Goal: Task Accomplishment & Management: Manage account settings

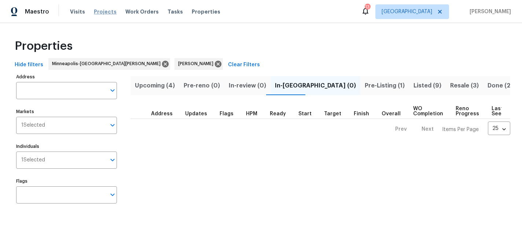
click at [105, 13] on span "Projects" at bounding box center [105, 11] width 23 height 7
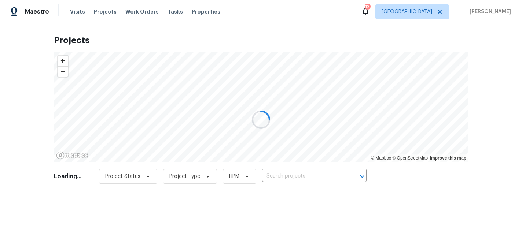
click at [283, 178] on div at bounding box center [261, 119] width 522 height 239
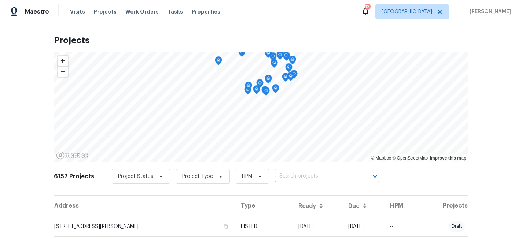
click at [294, 175] on input "text" at bounding box center [317, 176] width 84 height 11
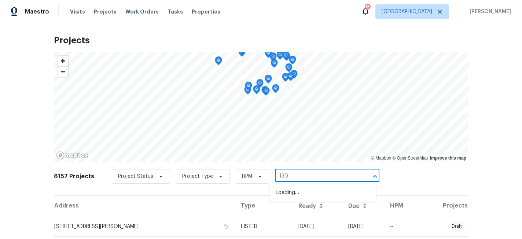
type input "1309"
click at [310, 193] on li "[STREET_ADDRESS]" at bounding box center [323, 193] width 107 height 12
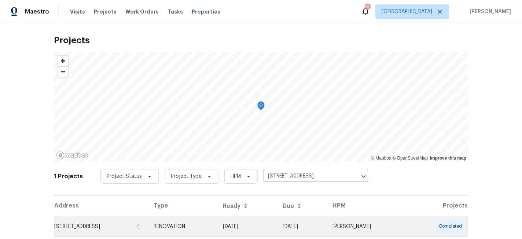
click at [89, 226] on td "[STREET_ADDRESS]" at bounding box center [101, 227] width 94 height 21
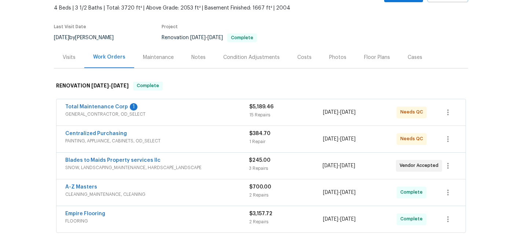
scroll to position [72, 0]
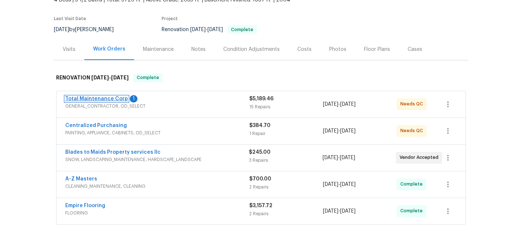
click at [111, 98] on link "Total Maintenance Corp" at bounding box center [96, 98] width 63 height 5
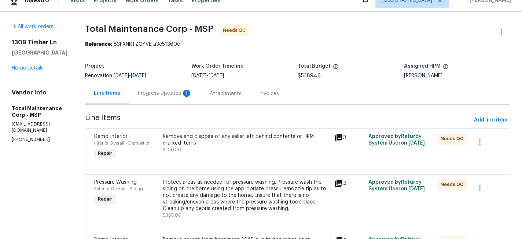
scroll to position [13, 0]
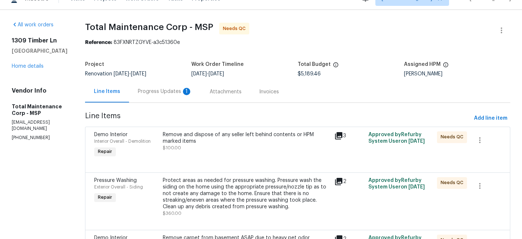
click at [226, 132] on div "Remove and dispose of any seller left behind contents or HPM marked items" at bounding box center [246, 138] width 167 height 13
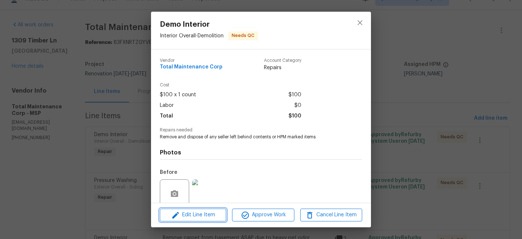
click at [212, 219] on span "Edit Line Item" at bounding box center [193, 215] width 62 height 9
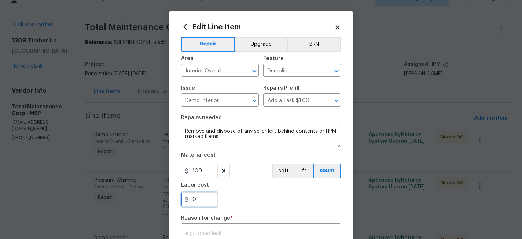
drag, startPoint x: 205, startPoint y: 198, endPoint x: 140, endPoint y: 198, distance: 64.9
click at [140, 198] on div "Edit Line Item Repair Upgrade BRN Area Interior Overall ​ Feature Demolition ​ …" at bounding box center [261, 119] width 522 height 239
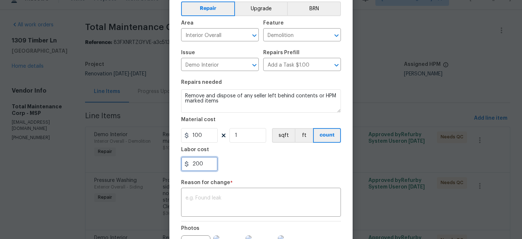
scroll to position [39, 0]
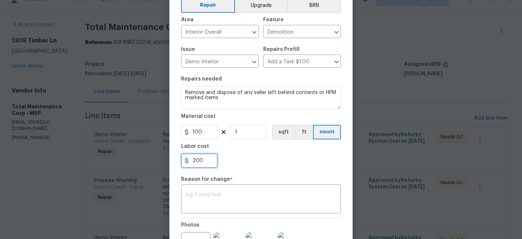
type input "200"
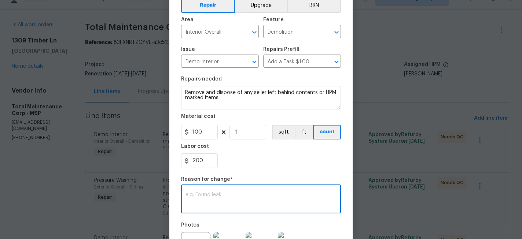
click at [230, 199] on textarea at bounding box center [261, 200] width 151 height 15
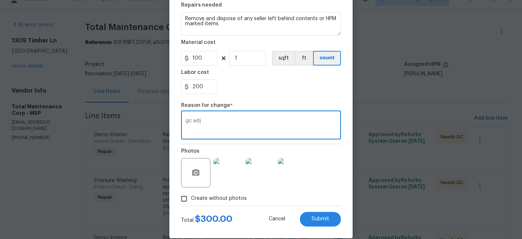
scroll to position [123, 0]
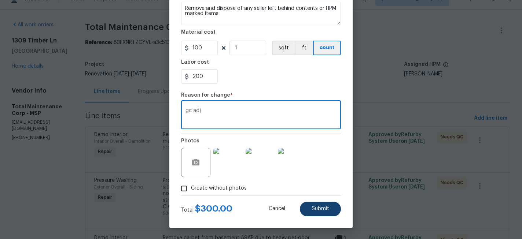
type textarea "gc adj"
click at [323, 209] on span "Submit" at bounding box center [321, 209] width 18 height 6
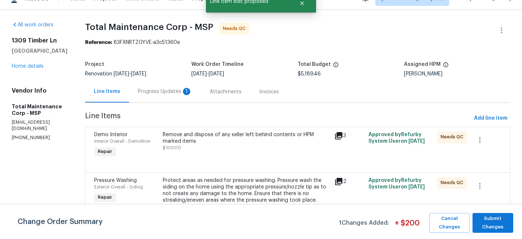
scroll to position [0, 0]
click at [483, 221] on span "Submit Changes" at bounding box center [493, 223] width 34 height 17
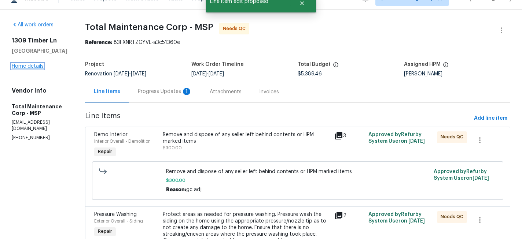
click at [34, 69] on link "Home details" at bounding box center [28, 66] width 32 height 5
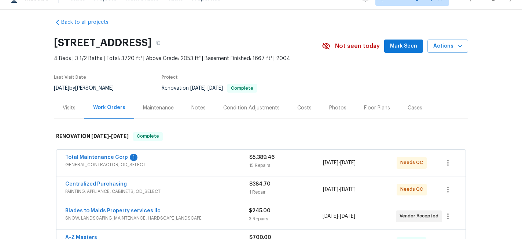
click at [305, 106] on div "Costs" at bounding box center [304, 108] width 14 height 7
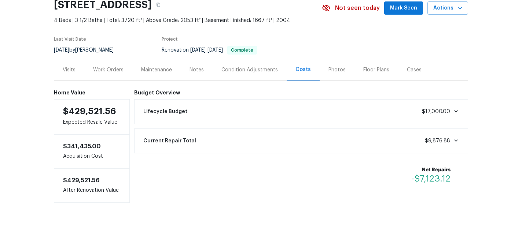
scroll to position [59, 0]
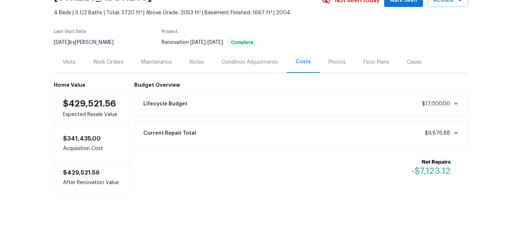
click at [198, 59] on div "Notes" at bounding box center [197, 62] width 14 height 7
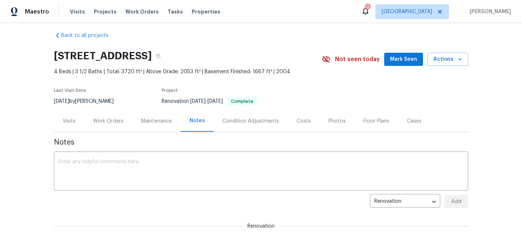
click at [235, 109] on div "Last Visit Date [DATE] by [PERSON_NAME] Project Renovation [DATE] - [DATE] Comp…" at bounding box center [178, 97] width 249 height 26
click at [235, 119] on div "Condition Adjustments" at bounding box center [251, 121] width 56 height 7
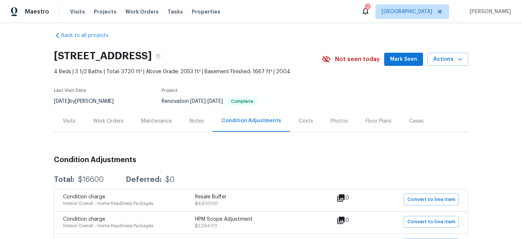
click at [117, 121] on div "Work Orders" at bounding box center [108, 121] width 30 height 7
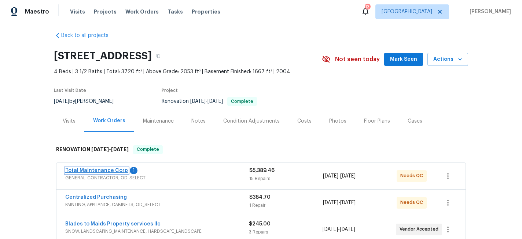
click at [116, 172] on link "Total Maintenance Corp" at bounding box center [96, 170] width 63 height 5
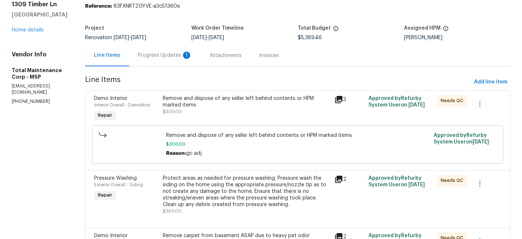
scroll to position [58, 0]
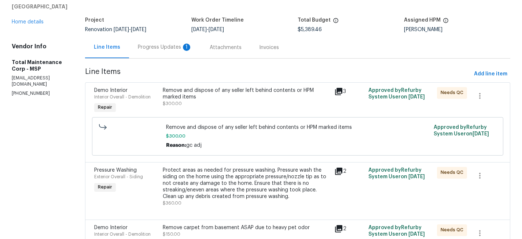
click at [201, 96] on div "Remove and dispose of any seller left behind contents or HPM marked items" at bounding box center [246, 93] width 167 height 13
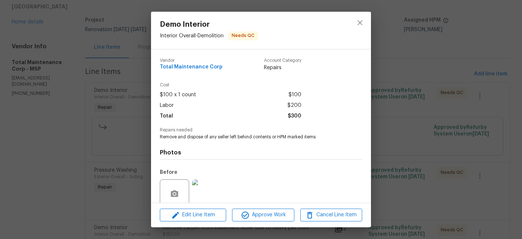
click at [68, 149] on div "Demo Interior Interior Overall - Demolition Needs QC Vendor Total Maintenance C…" at bounding box center [261, 119] width 522 height 239
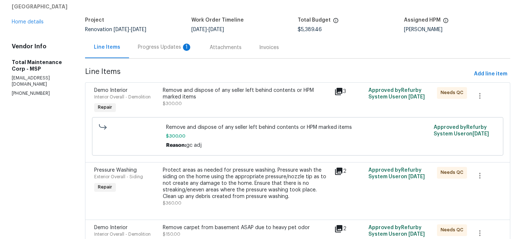
click at [158, 51] on div "Progress Updates 1" at bounding box center [165, 47] width 54 height 7
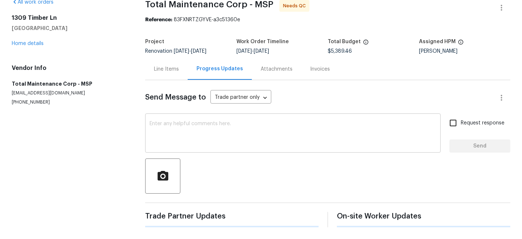
scroll to position [51, 0]
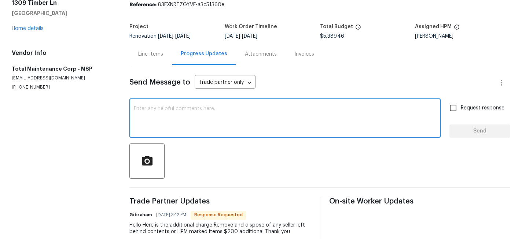
click at [215, 119] on textarea at bounding box center [285, 119] width 303 height 26
type textarea "price adjusted thx!"
click at [465, 109] on span "Request response" at bounding box center [483, 109] width 44 height 8
click at [461, 109] on input "Request response" at bounding box center [453, 107] width 15 height 15
checkbox input "true"
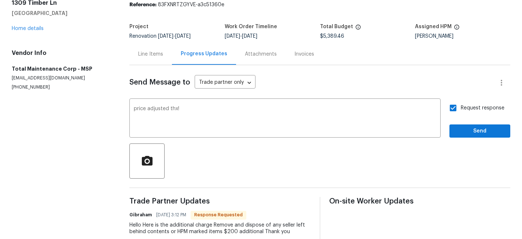
click at [469, 123] on div "Request response Send" at bounding box center [480, 118] width 61 height 37
click at [469, 130] on span "Send" at bounding box center [480, 131] width 49 height 9
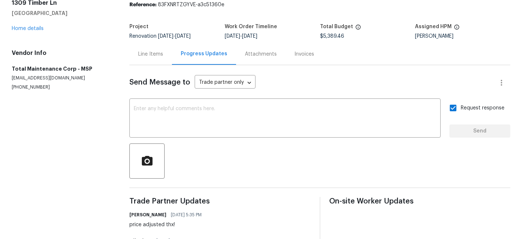
click at [148, 58] on div "Line Items" at bounding box center [150, 54] width 43 height 22
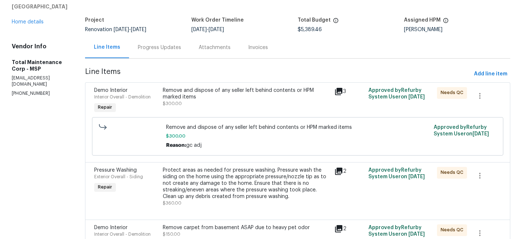
click at [191, 105] on div "Remove and dispose of any seller left behind contents or HPM marked items $300.…" at bounding box center [246, 97] width 167 height 20
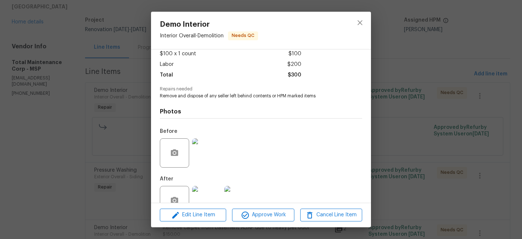
scroll to position [45, 0]
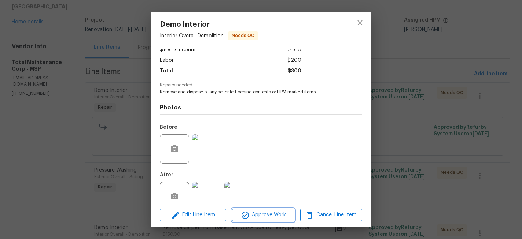
click at [259, 215] on span "Approve Work" at bounding box center [263, 215] width 58 height 9
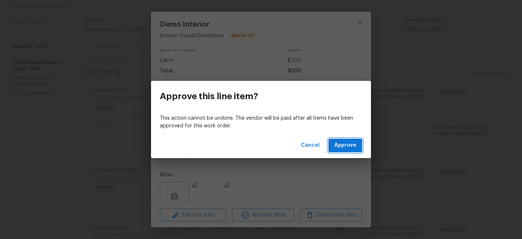
click at [344, 149] on span "Approve" at bounding box center [345, 145] width 22 height 9
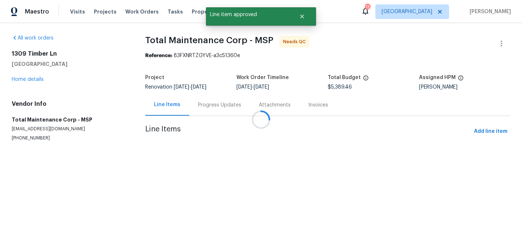
scroll to position [0, 0]
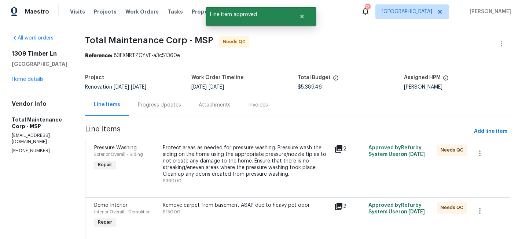
click at [218, 153] on div "Protect areas as needed for pressure washing. Pressure wash the siding on the h…" at bounding box center [246, 161] width 167 height 33
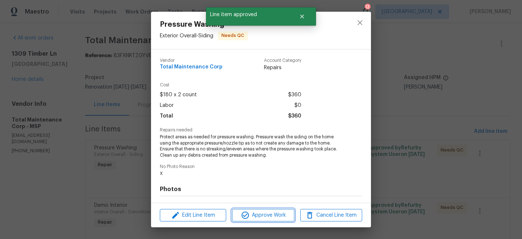
click at [259, 215] on span "Approve Work" at bounding box center [263, 215] width 58 height 9
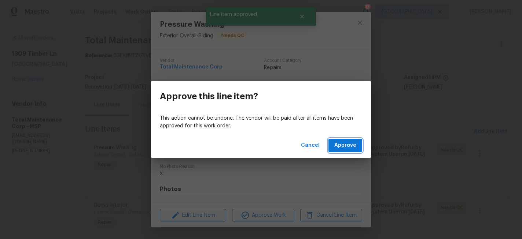
click at [343, 147] on span "Approve" at bounding box center [345, 145] width 22 height 9
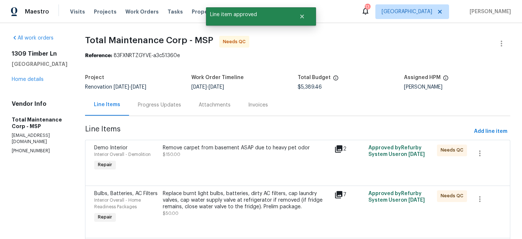
click at [235, 157] on div "Remove carpet from basement ASAP due to heavy pet odor $150.00" at bounding box center [246, 151] width 167 height 13
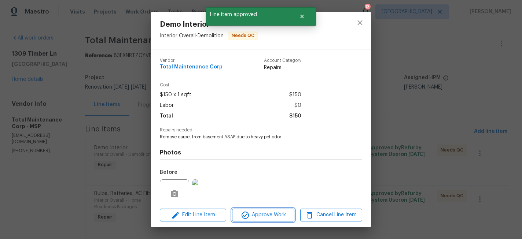
click at [254, 216] on span "Approve Work" at bounding box center [263, 215] width 58 height 9
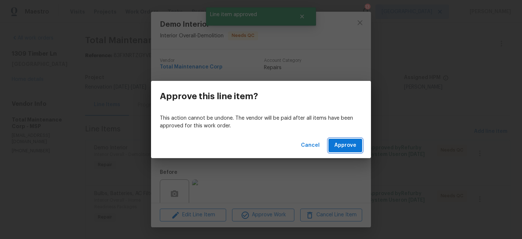
click at [344, 146] on span "Approve" at bounding box center [345, 145] width 22 height 9
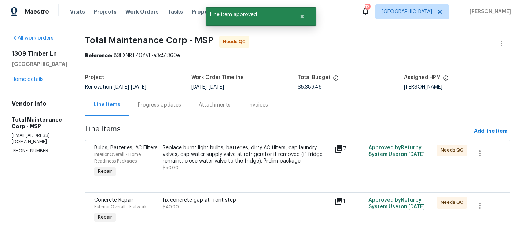
click at [214, 157] on div "Replace burnt light bulbs, batteries, dirty AC filters, cap laundry valves, cap…" at bounding box center [246, 155] width 167 height 20
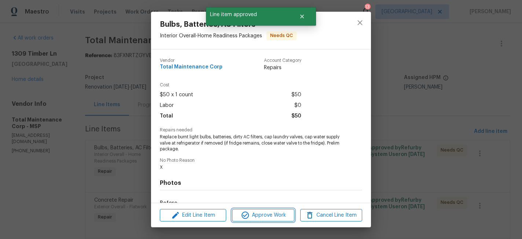
click at [252, 211] on span "Approve Work" at bounding box center [263, 215] width 58 height 9
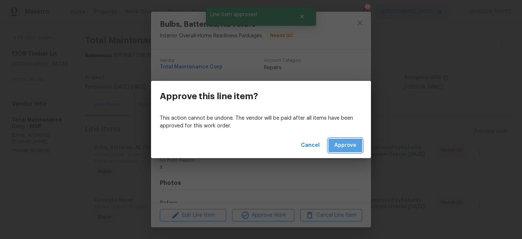
click at [338, 147] on span "Approve" at bounding box center [345, 145] width 22 height 9
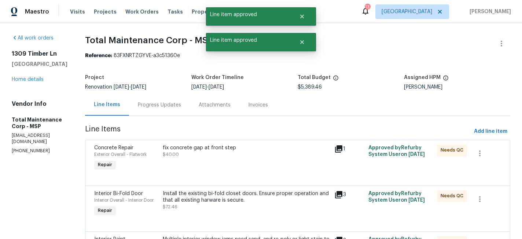
click at [213, 151] on div "fix concrete gap at front step" at bounding box center [246, 148] width 167 height 7
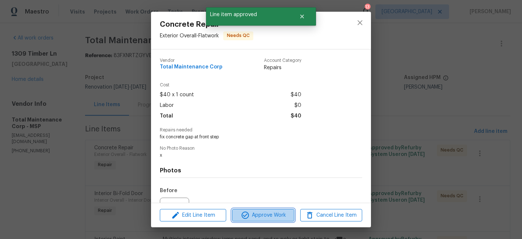
click at [280, 219] on span "Approve Work" at bounding box center [263, 215] width 58 height 9
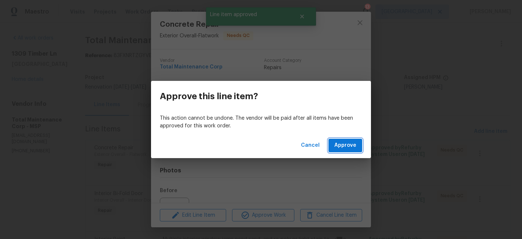
click at [355, 142] on span "Approve" at bounding box center [345, 145] width 22 height 9
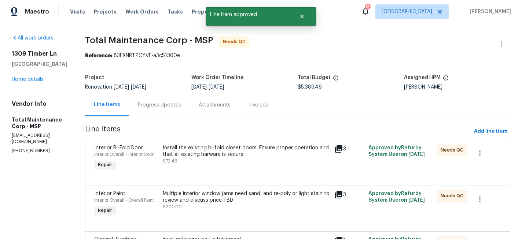
click at [212, 164] on div "Install the existing bi-fold closet doors. Ensure proper operation and that all…" at bounding box center [246, 155] width 167 height 20
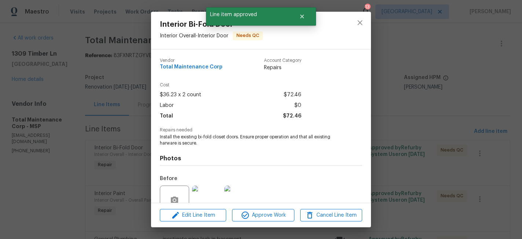
click at [253, 207] on div "Edit Line Item Approve Work Cancel Line Item" at bounding box center [261, 216] width 220 height 25
click at [253, 214] on span "Approve Work" at bounding box center [263, 215] width 58 height 9
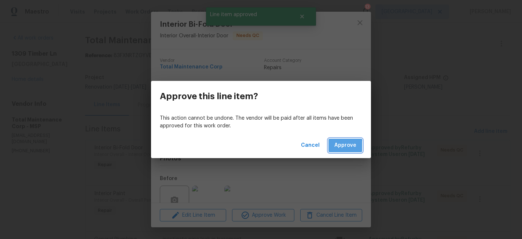
click at [340, 147] on span "Approve" at bounding box center [345, 145] width 22 height 9
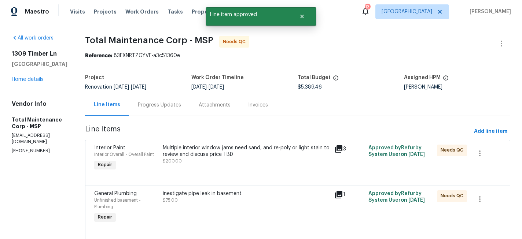
click at [234, 154] on div "Multiple interior window jams need sand, and re-poly or light stain to review a…" at bounding box center [246, 151] width 167 height 13
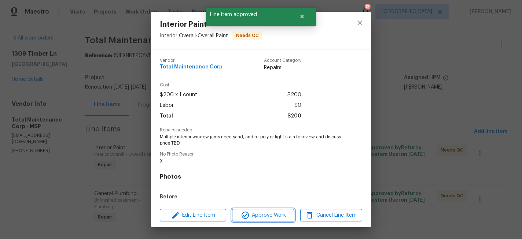
click at [259, 215] on span "Approve Work" at bounding box center [263, 215] width 58 height 9
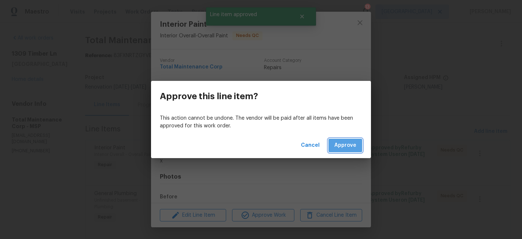
click at [345, 151] on button "Approve" at bounding box center [346, 146] width 34 height 14
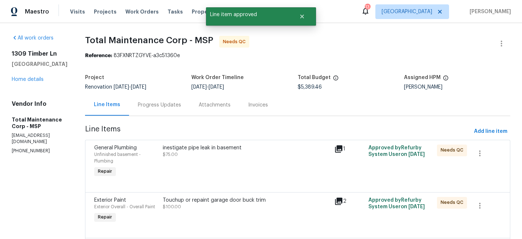
click at [208, 153] on div "inestigate pipe leak in basement $75.00" at bounding box center [246, 151] width 167 height 13
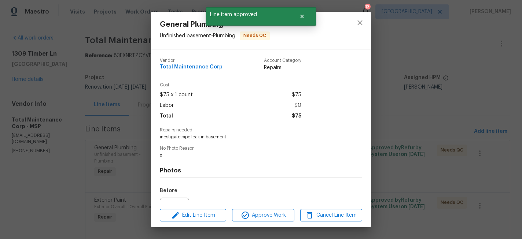
scroll to position [79, 0]
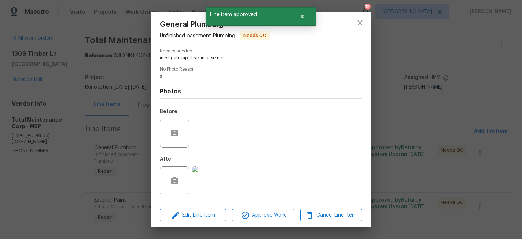
click at [206, 178] on img at bounding box center [206, 181] width 29 height 29
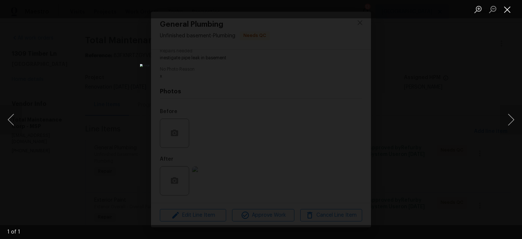
click at [508, 7] on button "Close lightbox" at bounding box center [507, 9] width 15 height 13
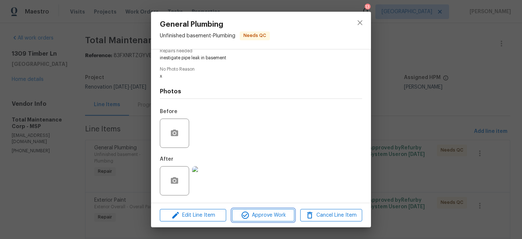
click at [264, 216] on span "Approve Work" at bounding box center [263, 215] width 58 height 9
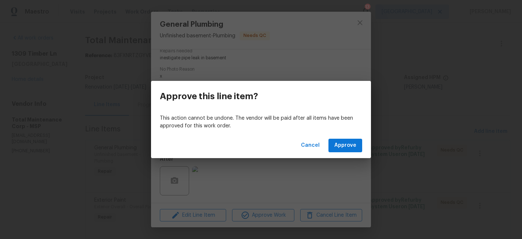
click at [343, 155] on div "Cancel Approve" at bounding box center [261, 145] width 220 height 25
click at [343, 151] on button "Approve" at bounding box center [346, 146] width 34 height 14
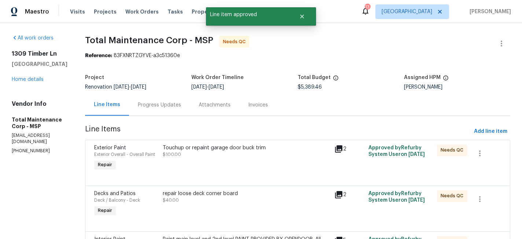
scroll to position [30, 0]
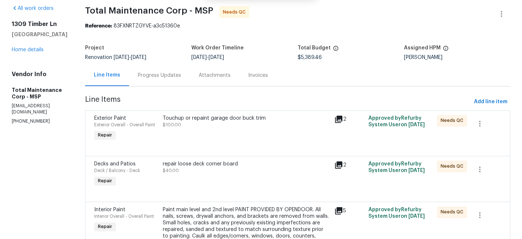
click at [209, 120] on div "Touchup or repaint garage door buck trim" at bounding box center [246, 118] width 167 height 7
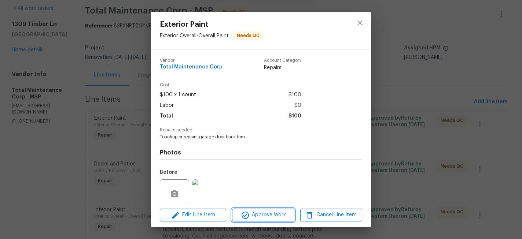
click at [283, 213] on span "Approve Work" at bounding box center [263, 215] width 58 height 9
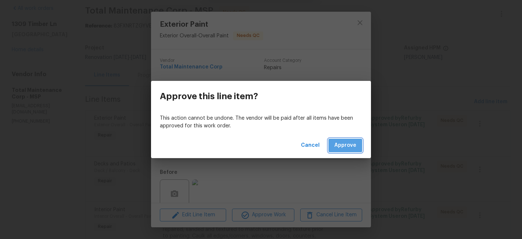
click at [352, 141] on span "Approve" at bounding box center [345, 145] width 22 height 9
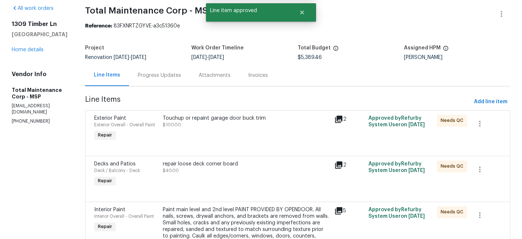
scroll to position [0, 0]
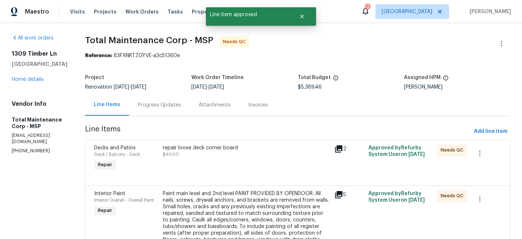
click at [205, 150] on div "repair loose deck corner board" at bounding box center [246, 148] width 167 height 7
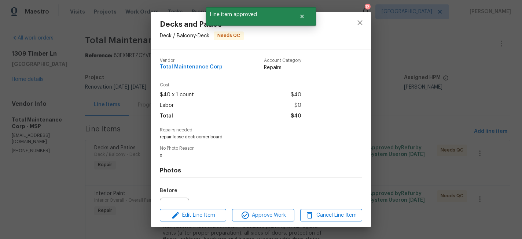
scroll to position [79, 0]
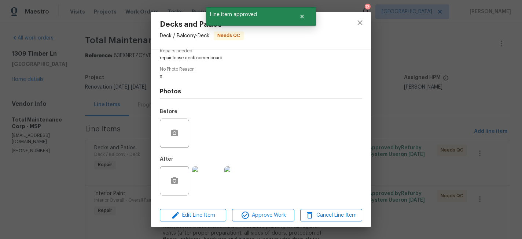
click at [236, 185] on img at bounding box center [238, 181] width 29 height 29
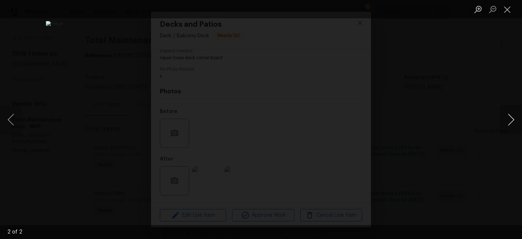
click at [514, 118] on button "Next image" at bounding box center [511, 119] width 22 height 29
click at [507, 8] on button "Close lightbox" at bounding box center [507, 9] width 15 height 13
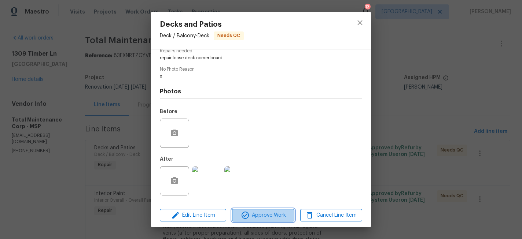
click at [277, 210] on button "Approve Work" at bounding box center [263, 215] width 62 height 13
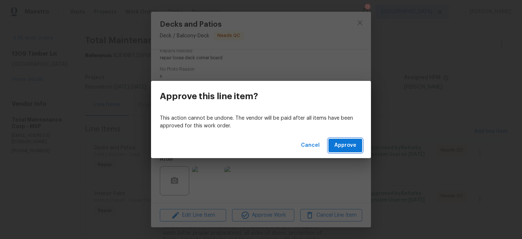
click at [347, 143] on span "Approve" at bounding box center [345, 145] width 22 height 9
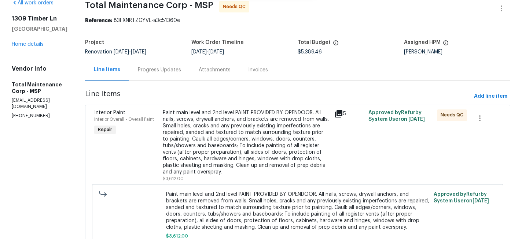
scroll to position [41, 0]
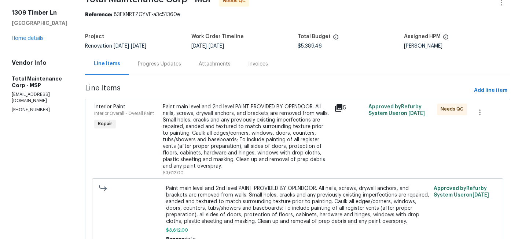
click at [237, 163] on div "Paint main level and 2nd level PAINT PROVIDED BY OPENDOOR. All nails, screws, d…" at bounding box center [246, 137] width 167 height 66
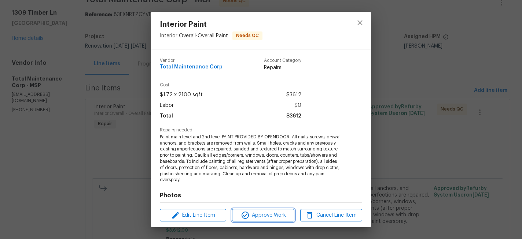
click at [280, 218] on span "Approve Work" at bounding box center [263, 215] width 58 height 9
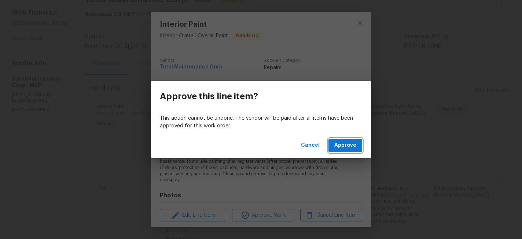
click at [355, 148] on span "Approve" at bounding box center [345, 145] width 22 height 9
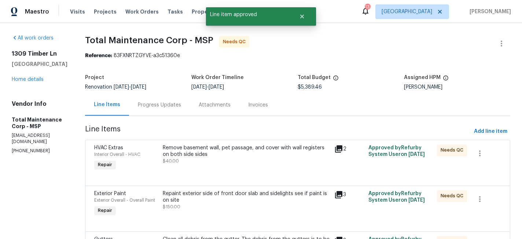
scroll to position [42, 0]
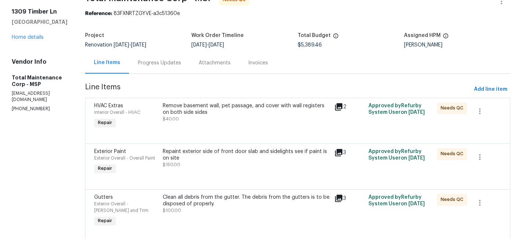
click at [259, 117] on div "Remove basement wall, pet passage, and cover with wall registers on both side s…" at bounding box center [246, 113] width 167 height 20
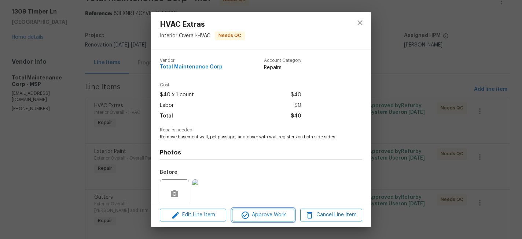
click at [269, 211] on span "Approve Work" at bounding box center [263, 215] width 58 height 9
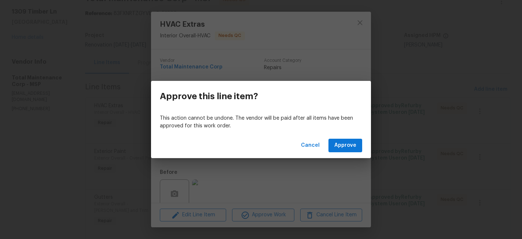
click at [337, 153] on div "Cancel Approve" at bounding box center [261, 145] width 220 height 25
click at [337, 150] on button "Approve" at bounding box center [346, 146] width 34 height 14
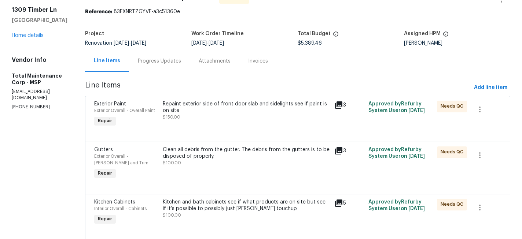
scroll to position [51, 0]
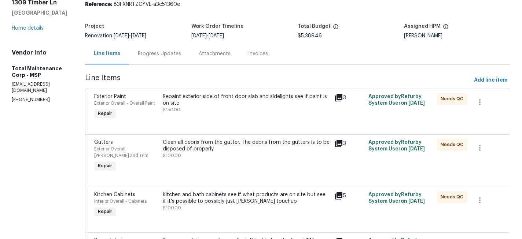
click at [236, 111] on div "Repaint exterior side of front door slab and sidelights see if paint is on site…" at bounding box center [246, 104] width 167 height 20
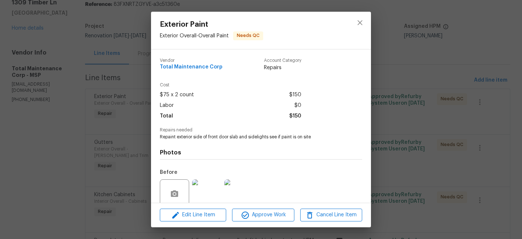
scroll to position [61, 0]
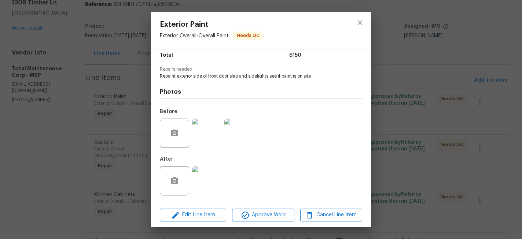
click at [211, 180] on img at bounding box center [206, 181] width 29 height 29
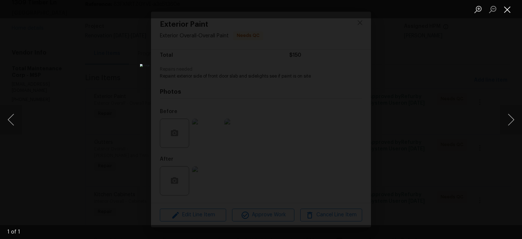
click at [513, 7] on button "Close lightbox" at bounding box center [507, 9] width 15 height 13
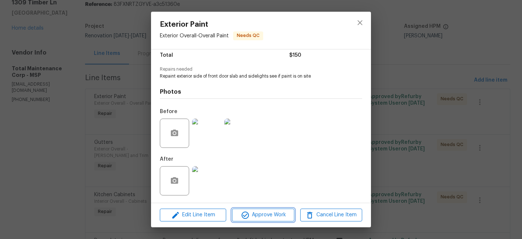
click at [277, 216] on span "Approve Work" at bounding box center [263, 215] width 58 height 9
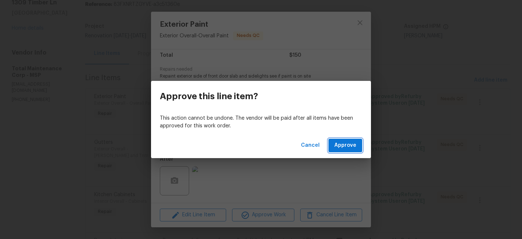
click at [355, 143] on span "Approve" at bounding box center [345, 145] width 22 height 9
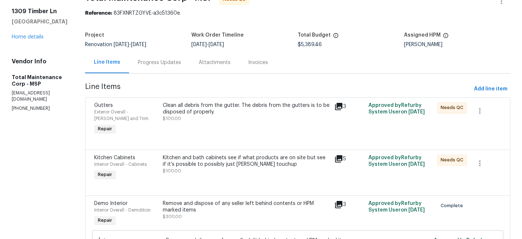
scroll to position [52, 0]
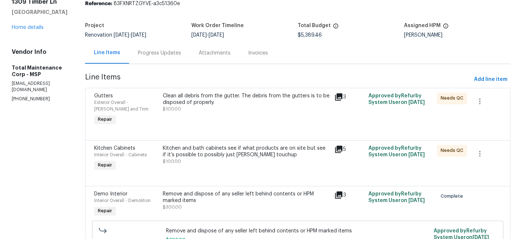
click at [223, 111] on div "Clean all debris from the gutter. The debris from the gutters is to be disposed…" at bounding box center [246, 103] width 167 height 20
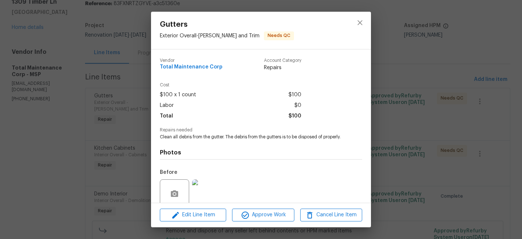
scroll to position [67, 0]
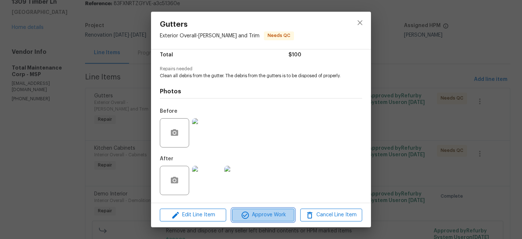
click at [256, 213] on span "Approve Work" at bounding box center [263, 215] width 58 height 9
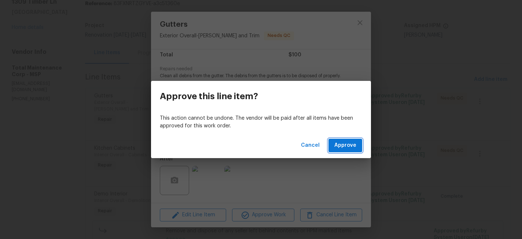
click at [351, 148] on span "Approve" at bounding box center [345, 145] width 22 height 9
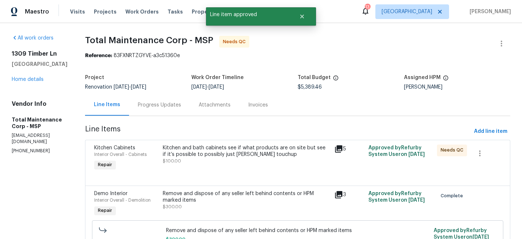
scroll to position [43, 0]
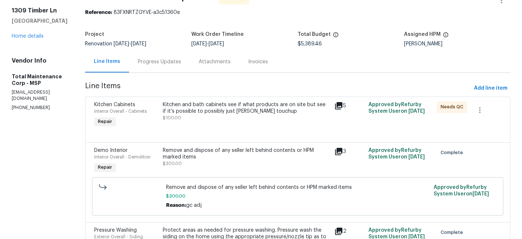
click at [226, 110] on div "Kitchen and bath cabinets see if what products are on site but see if it’s poss…" at bounding box center [246, 108] width 167 height 13
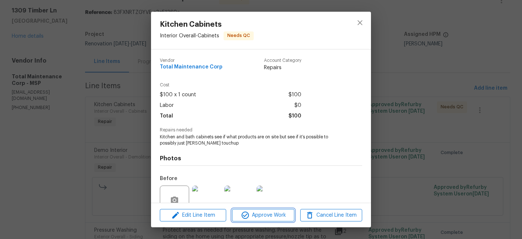
click at [248, 212] on icon "button" at bounding box center [245, 215] width 9 height 9
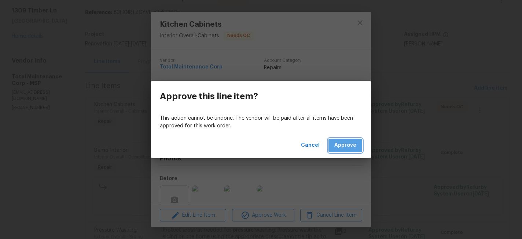
click at [349, 144] on span "Approve" at bounding box center [345, 145] width 22 height 9
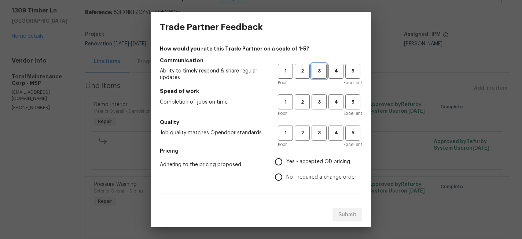
click at [322, 69] on span "3" at bounding box center [319, 71] width 14 height 8
click at [322, 97] on button "3" at bounding box center [319, 102] width 15 height 15
click at [320, 131] on span "3" at bounding box center [319, 133] width 14 height 8
click at [282, 176] on input "No - required a change order" at bounding box center [278, 177] width 15 height 15
radio input "true"
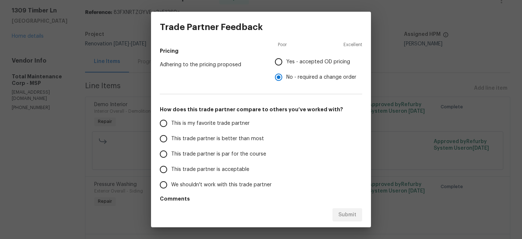
scroll to position [105, 0]
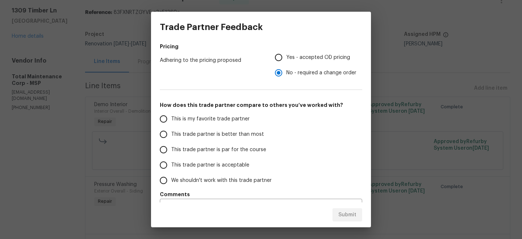
click at [171, 151] on span "This trade partner is par for the course" at bounding box center [218, 150] width 95 height 8
click at [171, 151] on input "This trade partner is par for the course" at bounding box center [163, 149] width 15 height 15
click at [335, 209] on button "Submit" at bounding box center [348, 216] width 30 height 14
radio input "true"
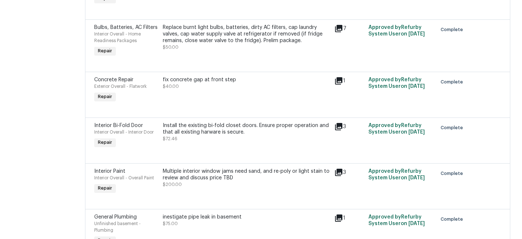
scroll to position [0, 0]
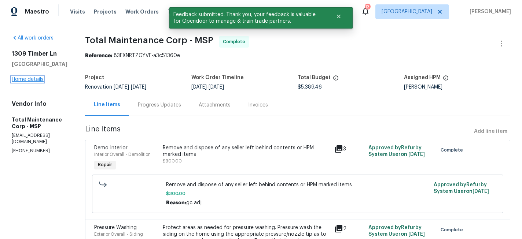
click at [25, 82] on link "Home details" at bounding box center [28, 79] width 32 height 5
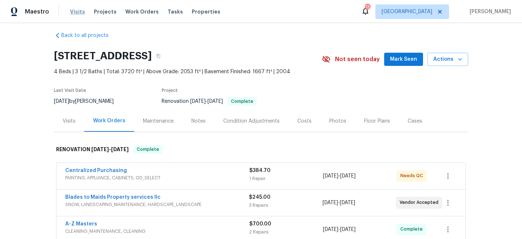
click at [76, 13] on span "Visits" at bounding box center [77, 11] width 15 height 7
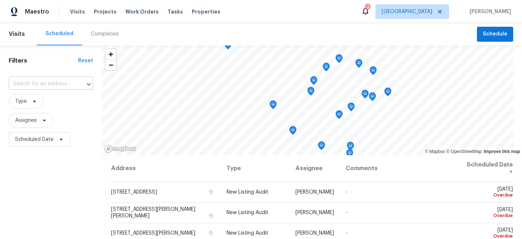
click at [62, 84] on input "text" at bounding box center [41, 83] width 64 height 11
type input "1309"
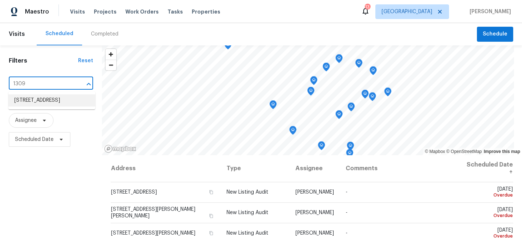
click at [61, 101] on li "[STREET_ADDRESS]" at bounding box center [51, 101] width 87 height 12
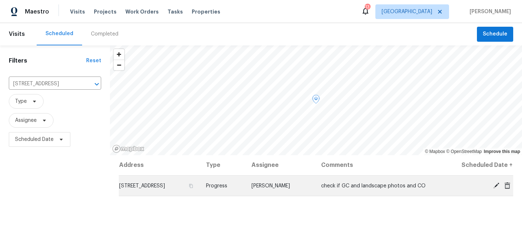
click at [497, 185] on icon at bounding box center [497, 186] width 6 height 6
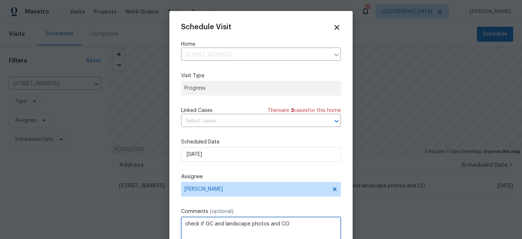
drag, startPoint x: 292, startPoint y: 224, endPoint x: 205, endPoint y: 224, distance: 87.3
click at [205, 224] on textarea "check if GC and landscape photos and CO" at bounding box center [261, 231] width 160 height 29
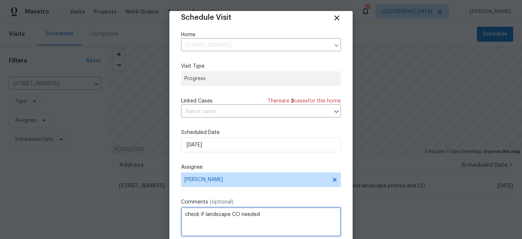
scroll to position [39, 0]
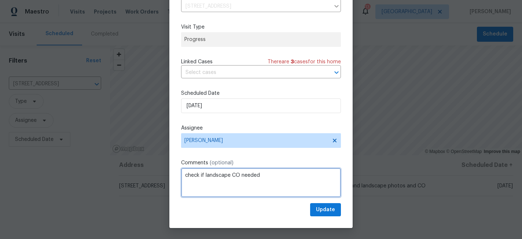
type textarea "check if landscape CO needed"
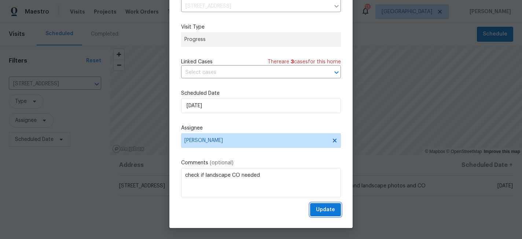
click at [335, 211] on button "Update" at bounding box center [325, 211] width 31 height 14
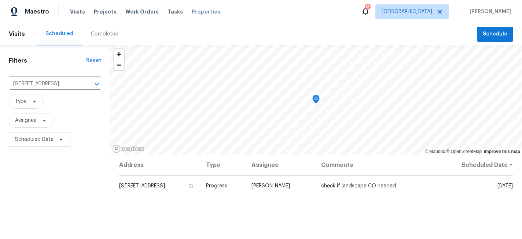
click at [192, 10] on span "Properties" at bounding box center [206, 11] width 29 height 7
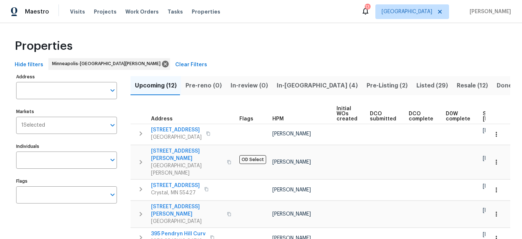
click at [294, 85] on span "In-[GEOGRAPHIC_DATA] (4)" at bounding box center [317, 86] width 81 height 10
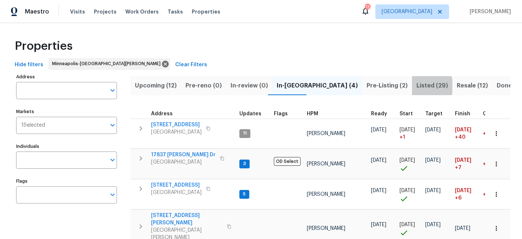
click at [417, 86] on span "Listed (29)" at bounding box center [433, 86] width 32 height 10
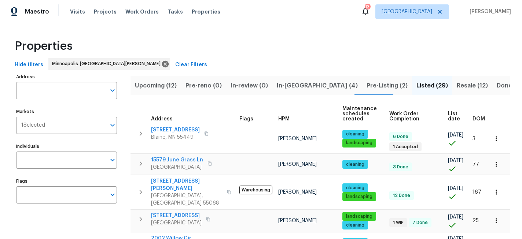
click at [448, 117] on span "List date" at bounding box center [454, 116] width 12 height 10
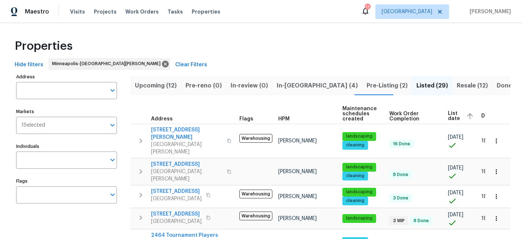
click at [450, 118] on span "List date" at bounding box center [454, 116] width 12 height 10
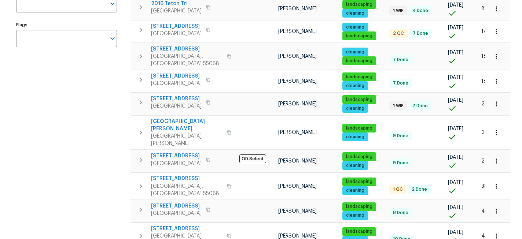
scroll to position [151, 0]
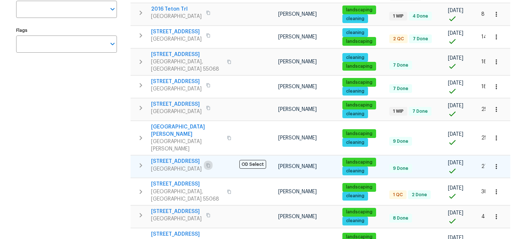
click at [211, 164] on icon "button" at bounding box center [208, 166] width 4 height 4
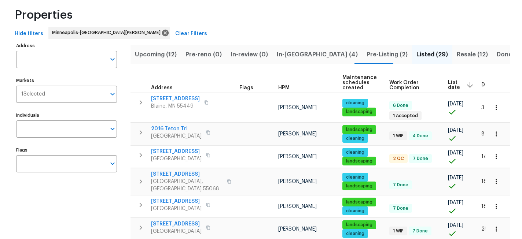
scroll to position [0, 0]
